Goal: Information Seeking & Learning: Learn about a topic

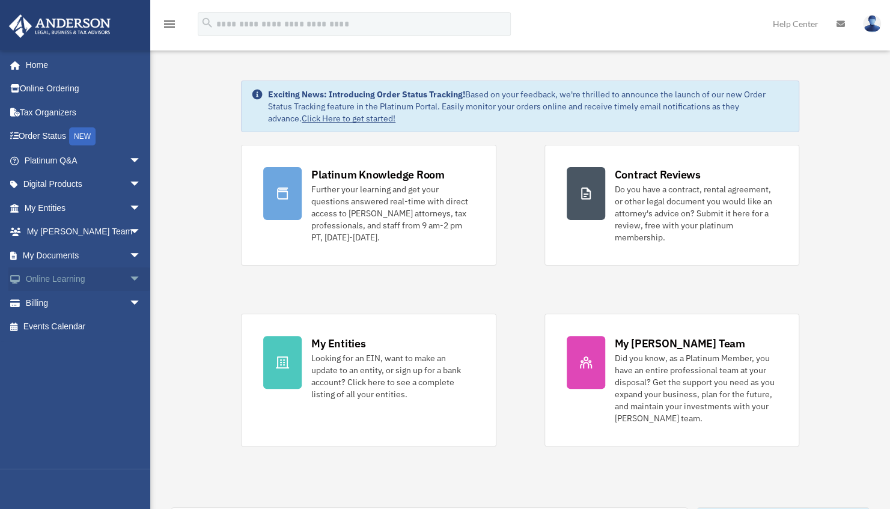
click at [129, 274] on span "arrow_drop_down" at bounding box center [141, 279] width 24 height 25
click at [72, 304] on link "Courses" at bounding box center [88, 303] width 142 height 24
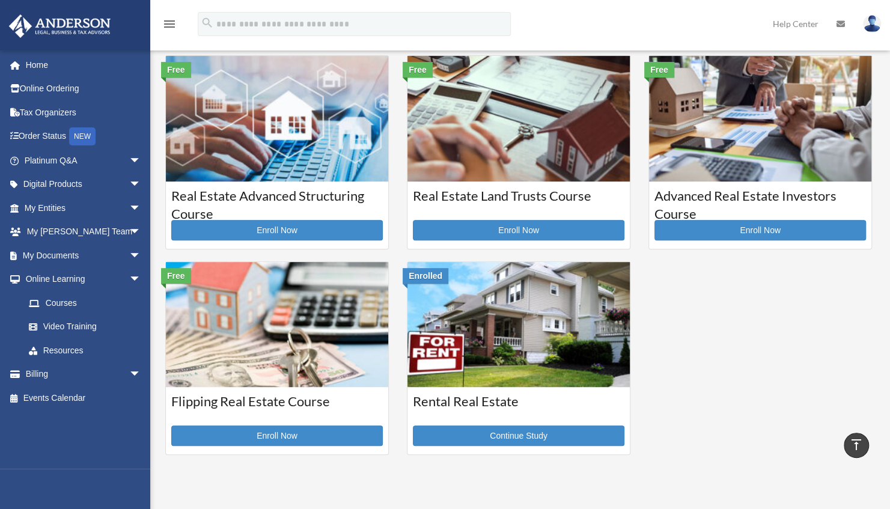
scroll to position [222, 0]
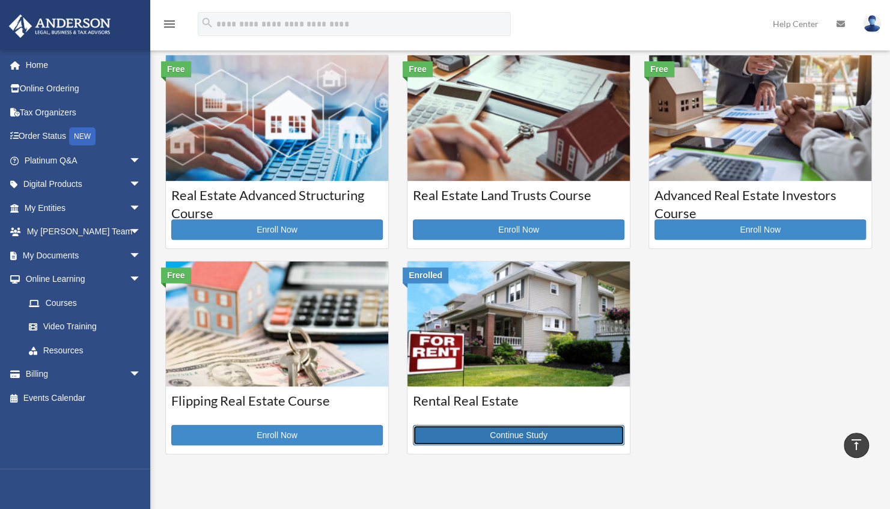
click at [484, 432] on link "Continue Study" at bounding box center [519, 435] width 212 height 20
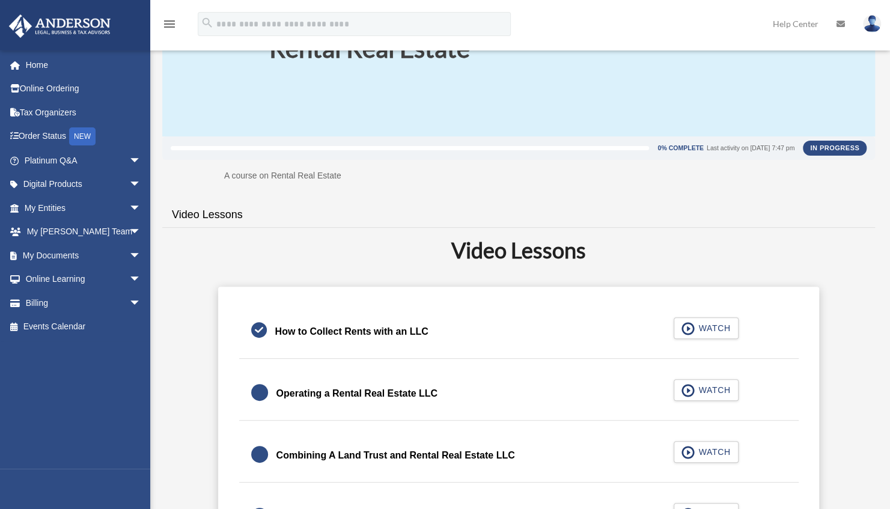
scroll to position [100, 0]
click at [703, 384] on span "WATCH" at bounding box center [712, 390] width 35 height 12
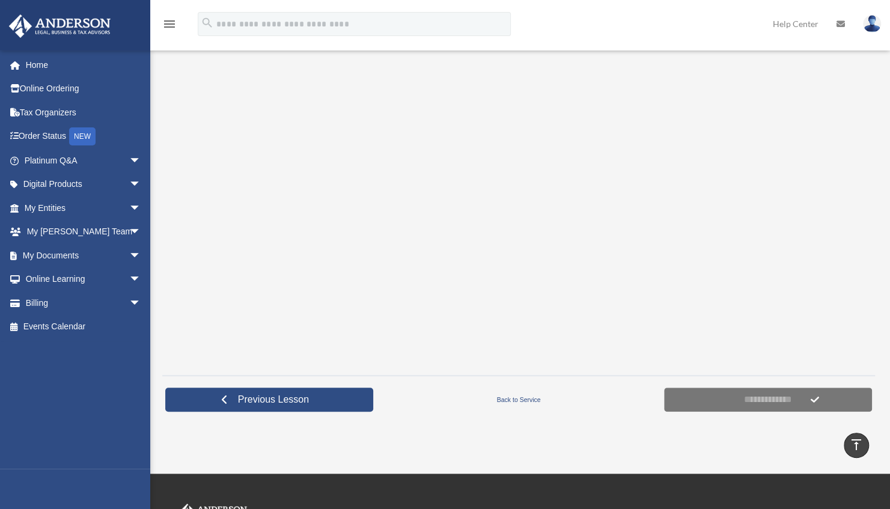
scroll to position [209, 0]
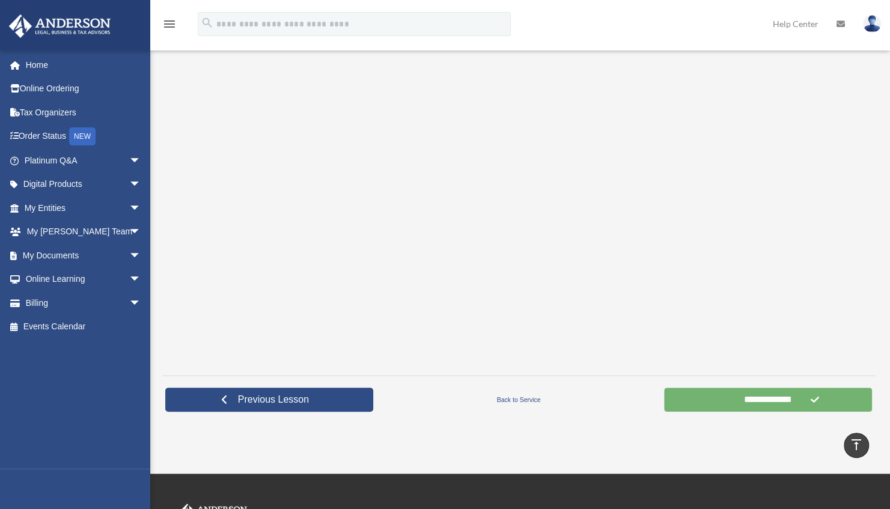
click at [718, 394] on input "**********" at bounding box center [768, 400] width 208 height 24
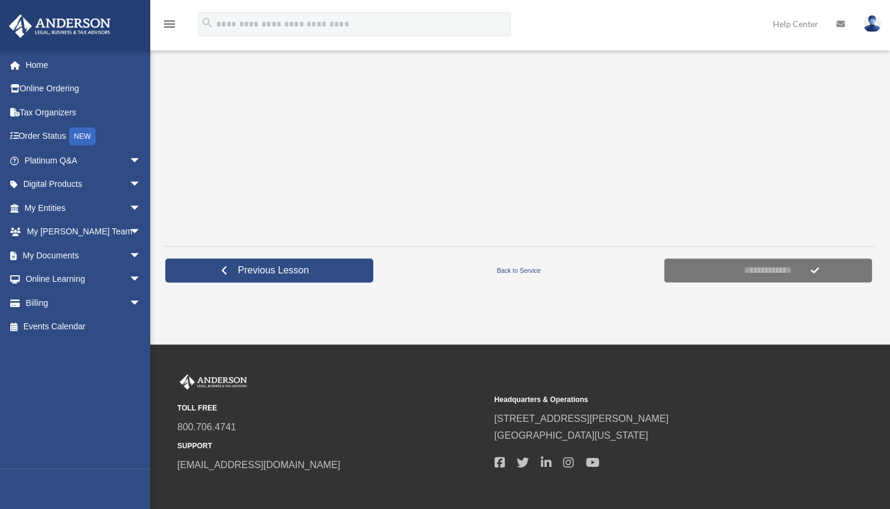
scroll to position [341, 0]
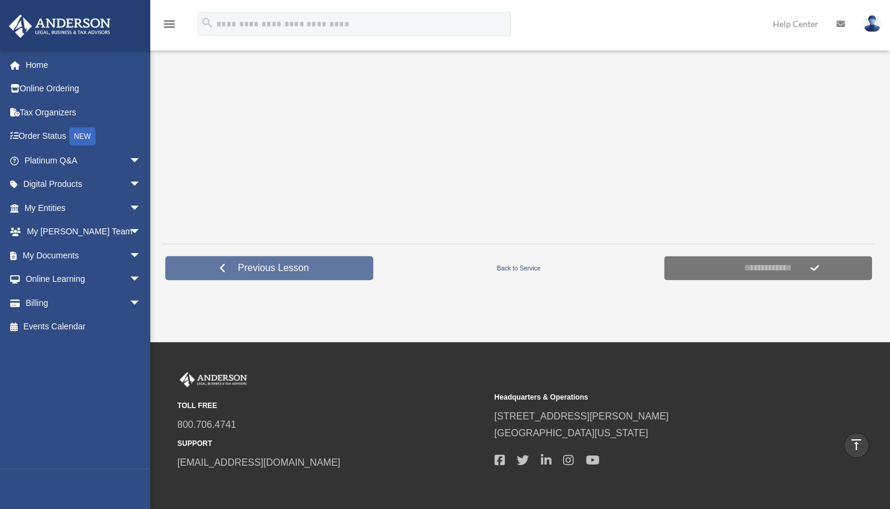
click at [257, 264] on span "Previous Lesson" at bounding box center [273, 268] width 90 height 12
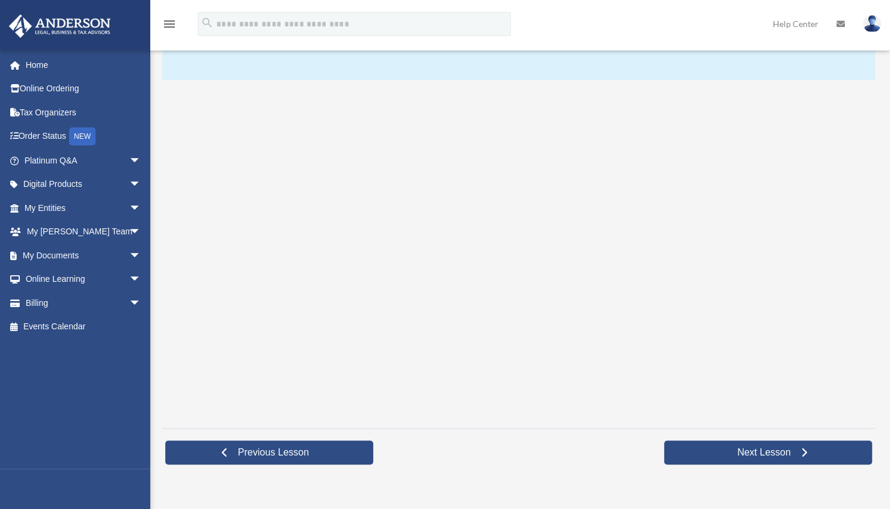
scroll to position [157, 0]
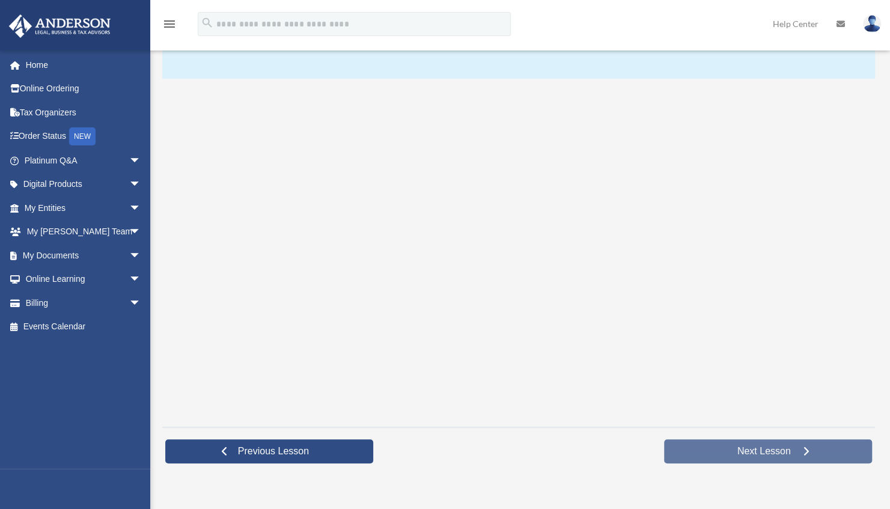
click at [714, 448] on link "Next Lesson" at bounding box center [768, 451] width 208 height 24
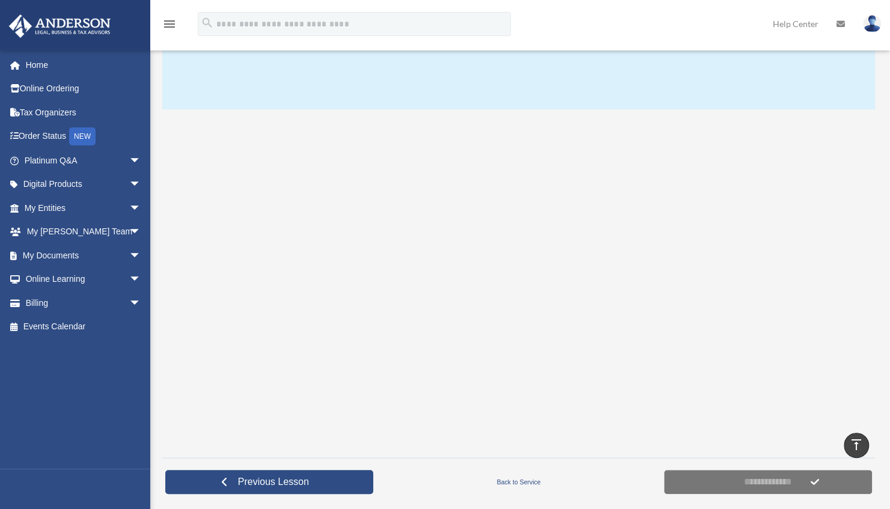
scroll to position [128, 0]
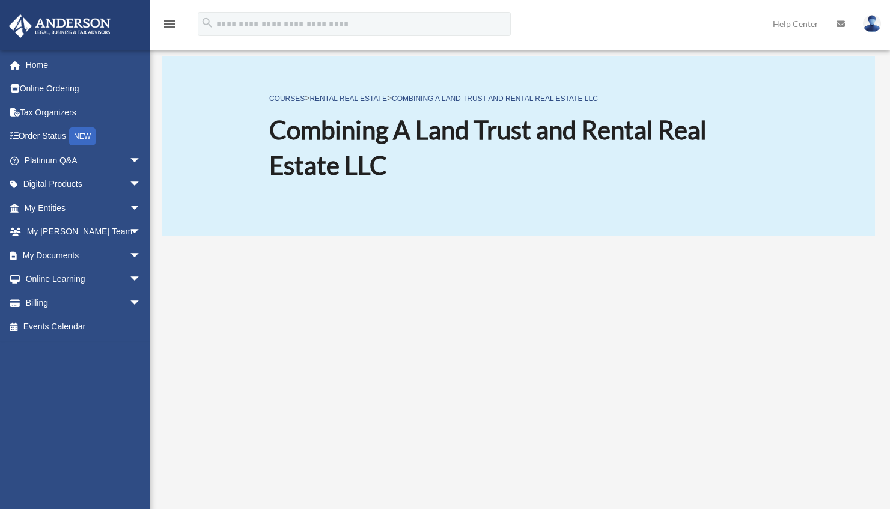
scroll to position [124, 0]
